Goal: Information Seeking & Learning: Learn about a topic

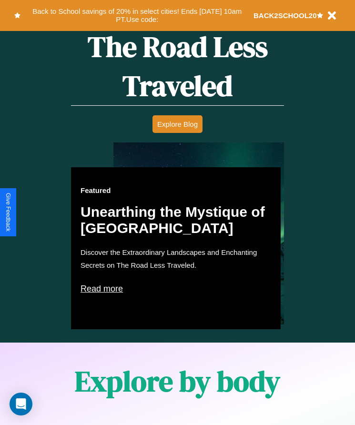
scroll to position [1244, 0]
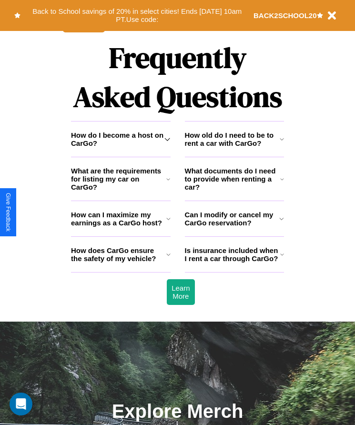
click at [121, 147] on h3 "How do I become a host on CarGo?" at bounding box center [117, 139] width 93 height 16
click at [121, 191] on h3 "What are the requirements for listing my car on CarGo?" at bounding box center [118, 179] width 95 height 24
click at [121, 263] on h3 "How does CarGo ensure the safety of my vehicle?" at bounding box center [118, 255] width 95 height 16
click at [234, 227] on h3 "Can I modify or cancel my CarGo reservation?" at bounding box center [232, 219] width 95 height 16
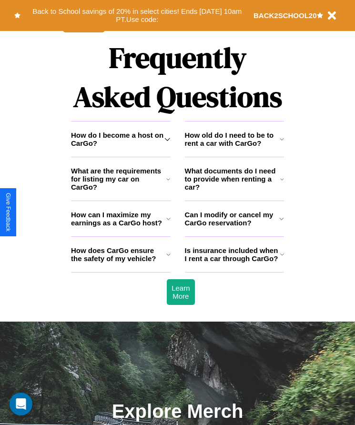
click at [234, 191] on h3 "What documents do I need to provide when renting a car?" at bounding box center [233, 179] width 96 height 24
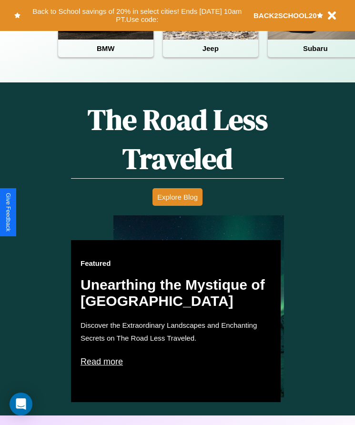
scroll to position [390, 0]
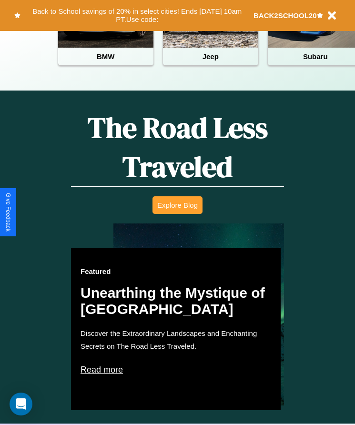
click at [177, 212] on button "Explore Blog" at bounding box center [178, 206] width 50 height 18
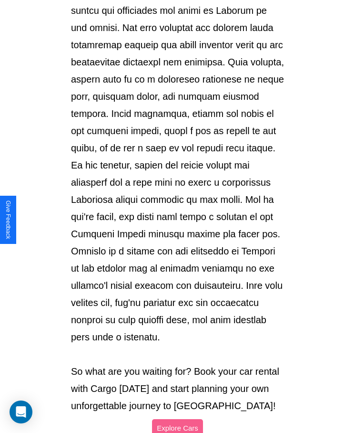
scroll to position [1008, 0]
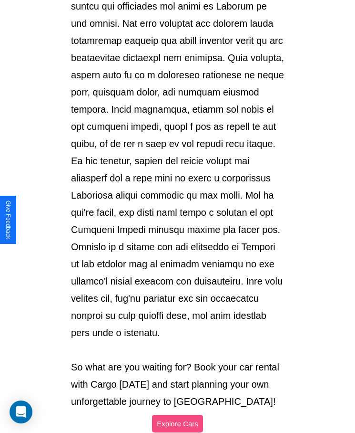
click at [177, 415] on button "Explore Cars" at bounding box center [177, 424] width 51 height 18
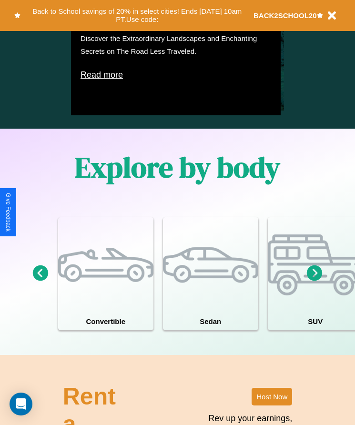
scroll to position [728, 0]
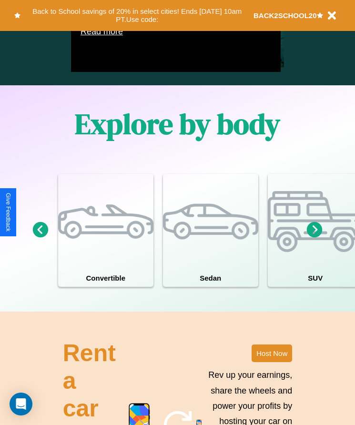
click at [315, 238] on icon at bounding box center [315, 230] width 16 height 16
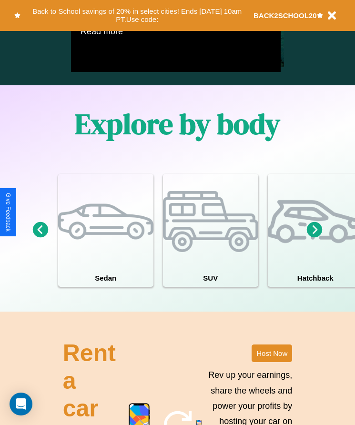
click at [315, 238] on icon at bounding box center [315, 230] width 16 height 16
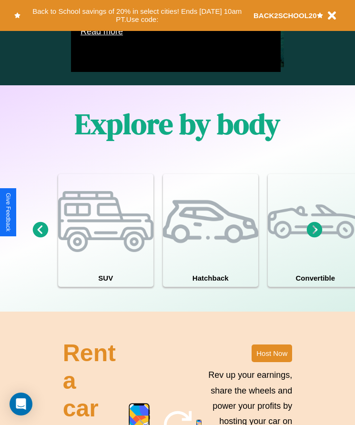
click at [315, 238] on icon at bounding box center [315, 230] width 16 height 16
